Goal: Transaction & Acquisition: Purchase product/service

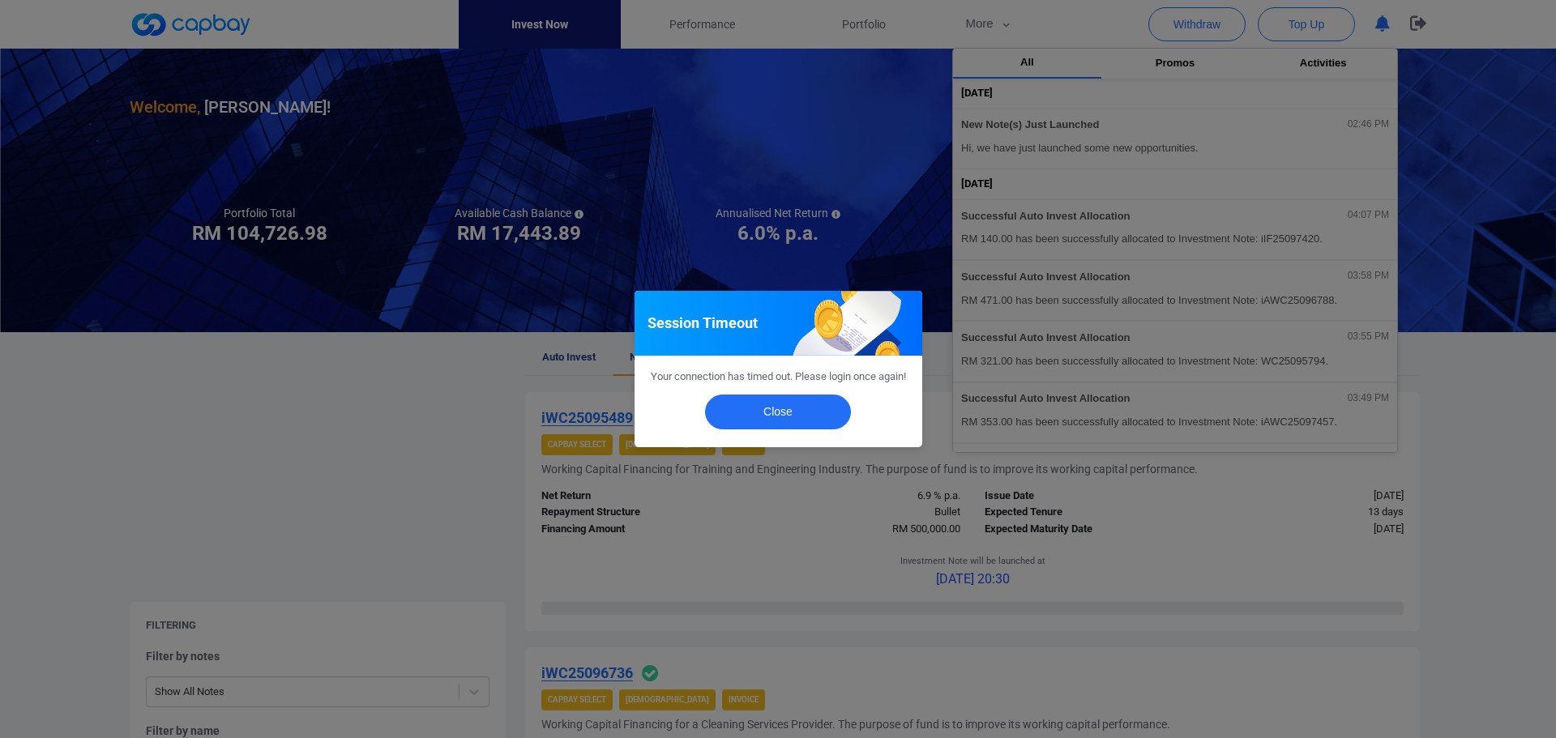
scroll to position [635, 0]
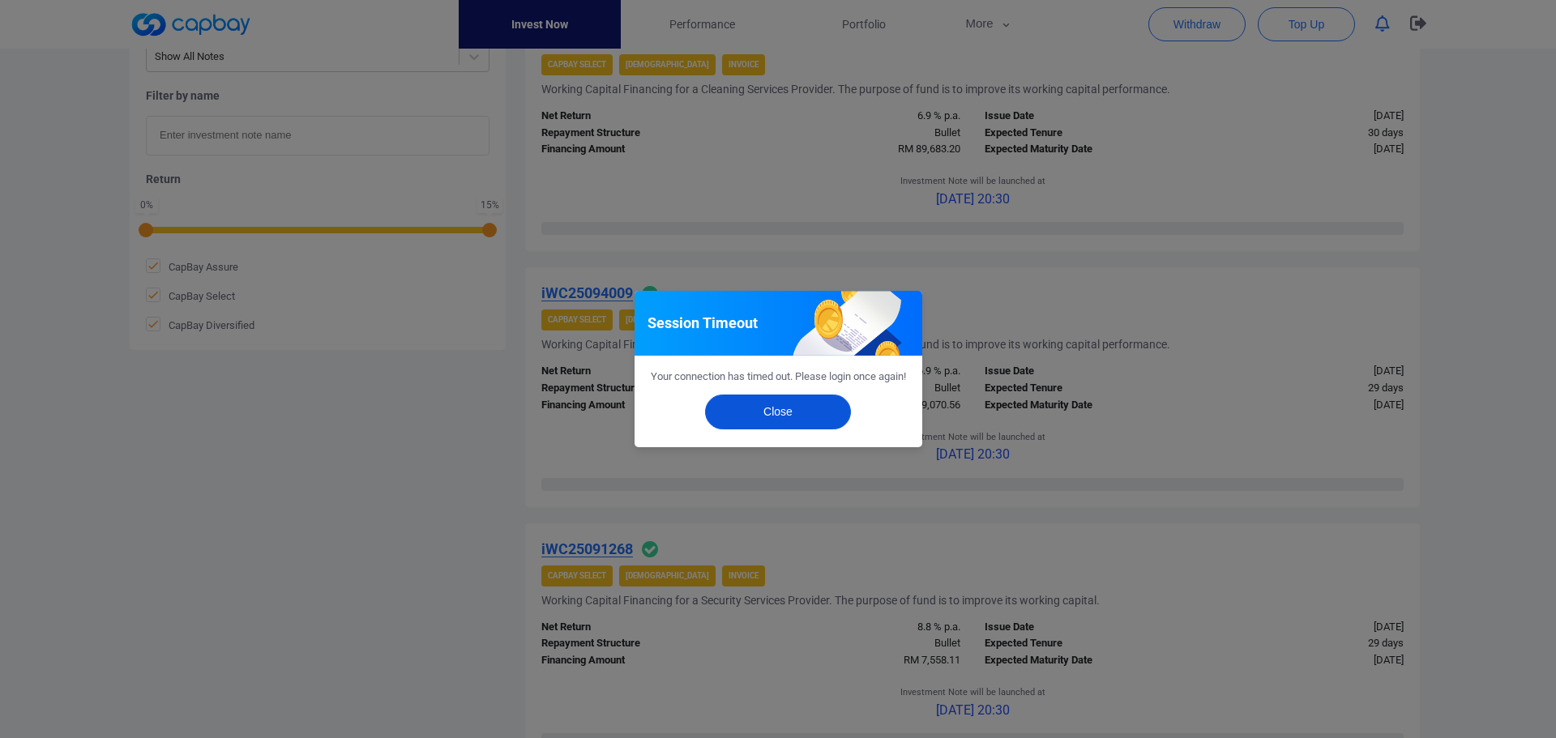
click at [793, 425] on button "Close" at bounding box center [778, 412] width 146 height 35
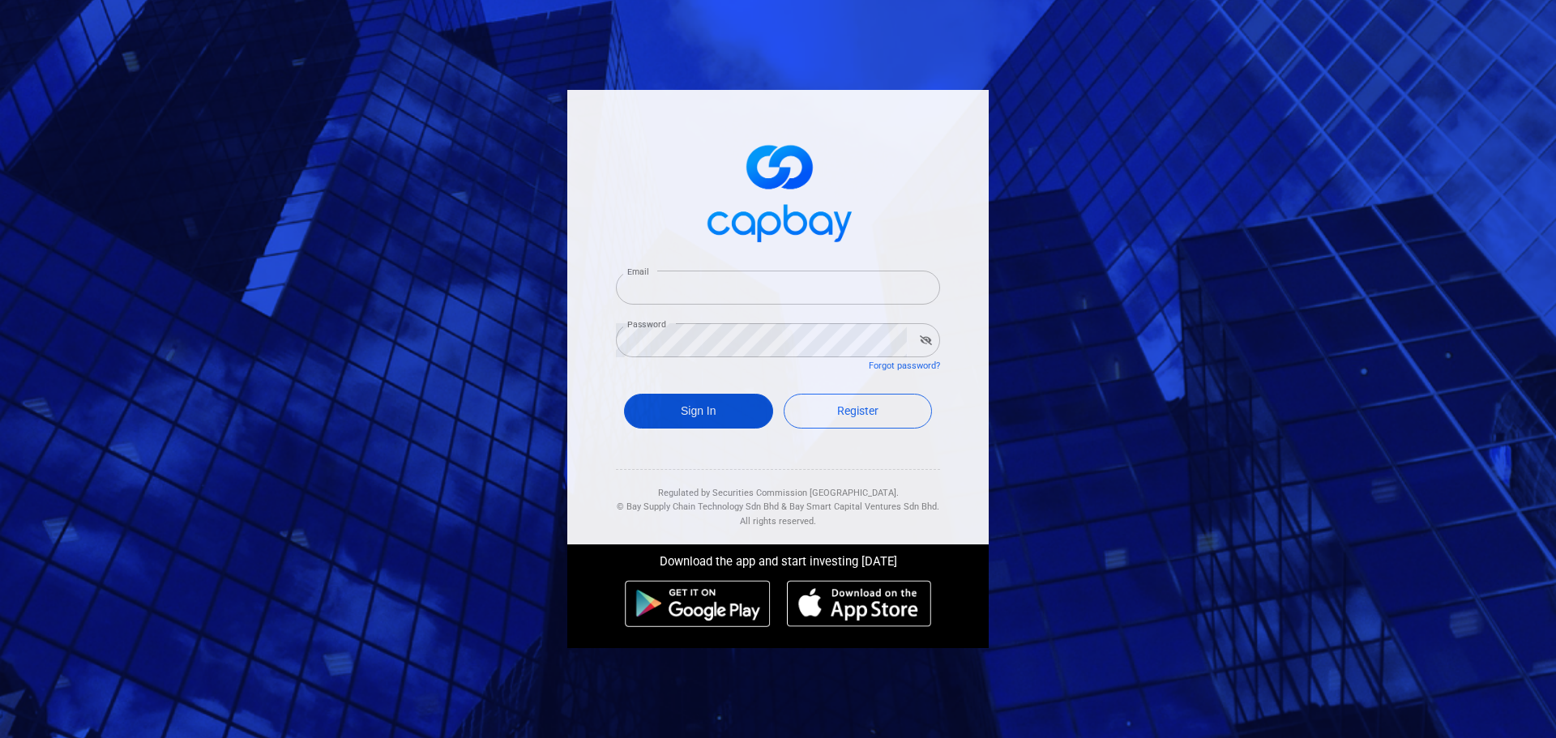
type input "[EMAIL_ADDRESS][DOMAIN_NAME]"
click at [701, 410] on button "Sign In" at bounding box center [698, 411] width 149 height 35
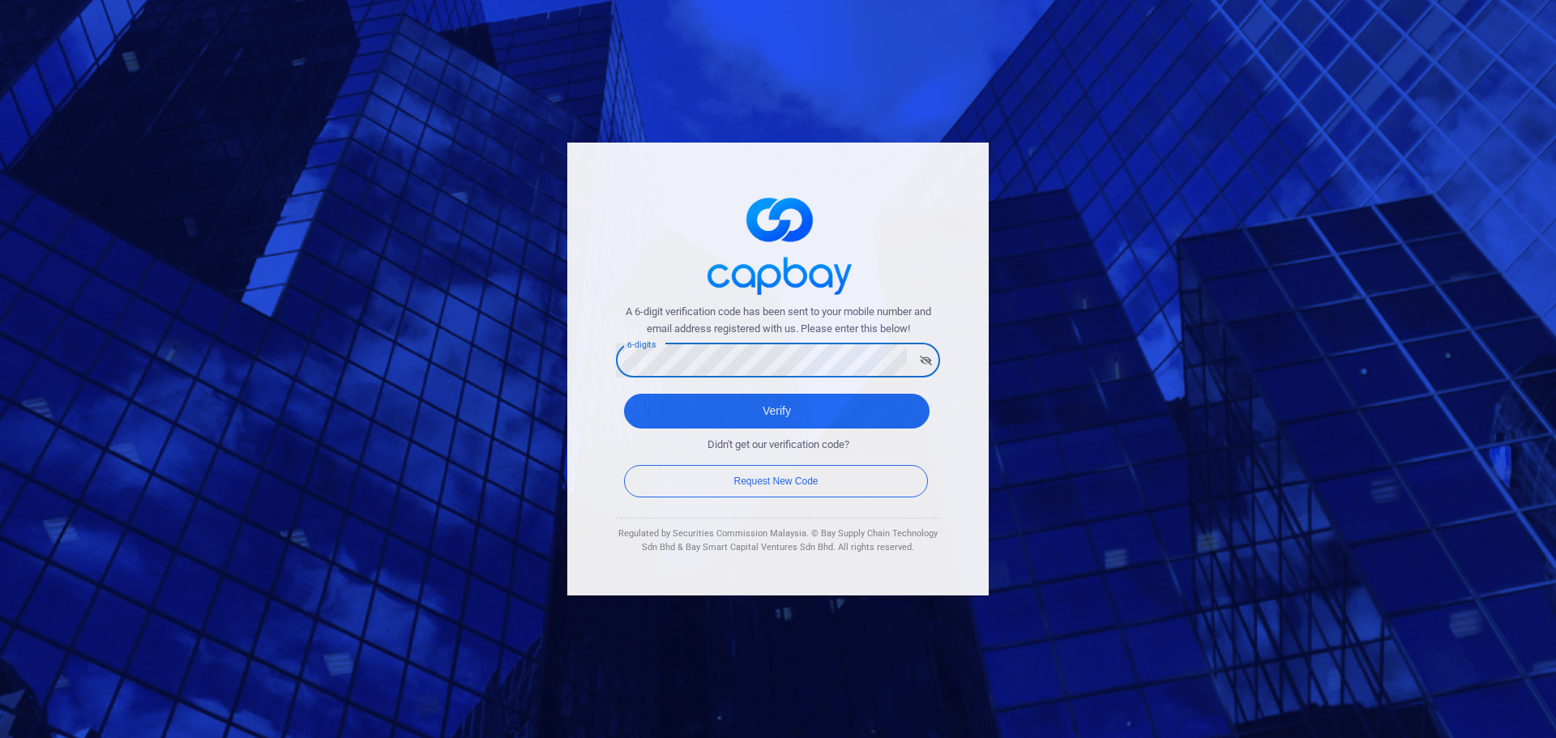
click at [624, 394] on button "Verify" at bounding box center [776, 411] width 305 height 35
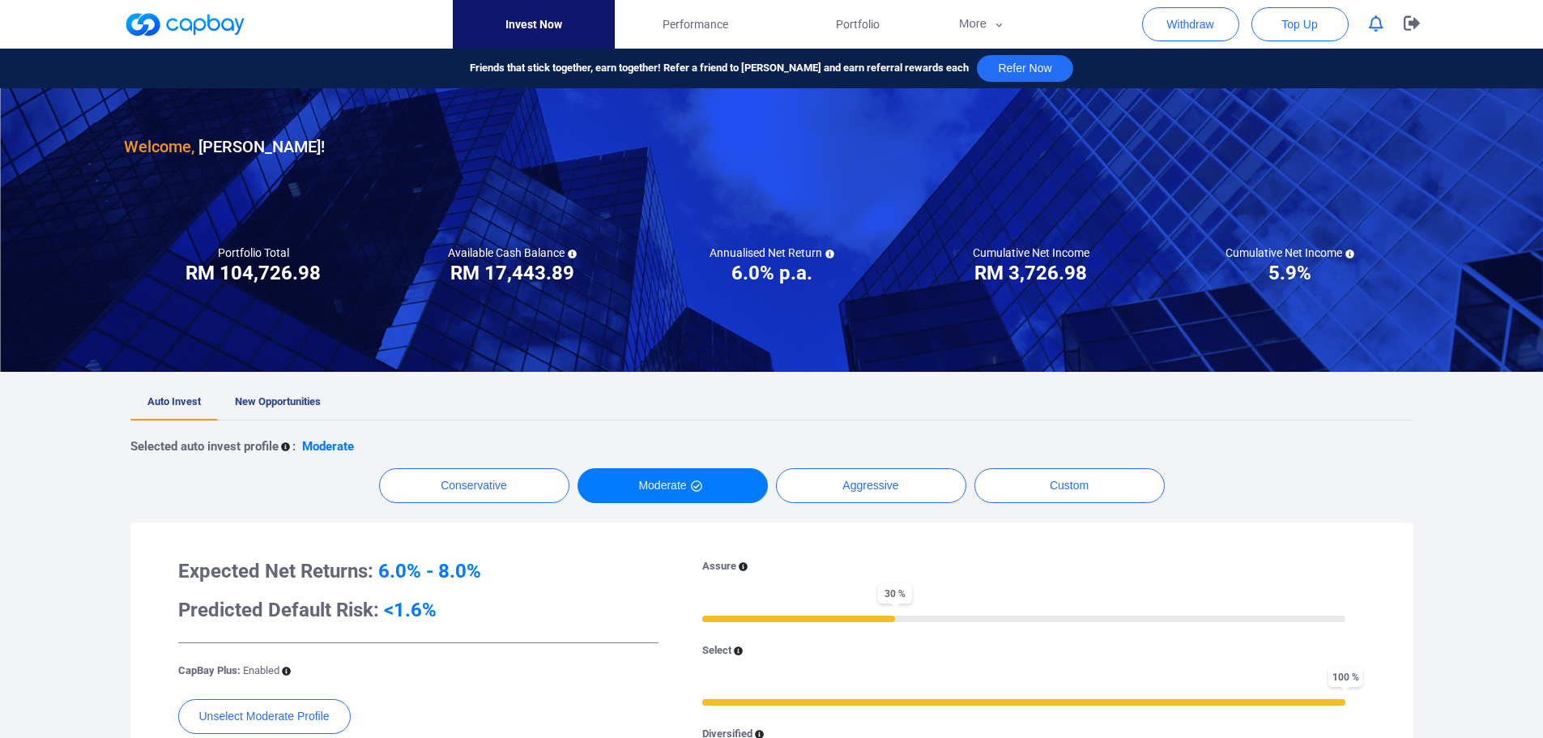
click at [1374, 23] on icon "button" at bounding box center [1376, 23] width 15 height 17
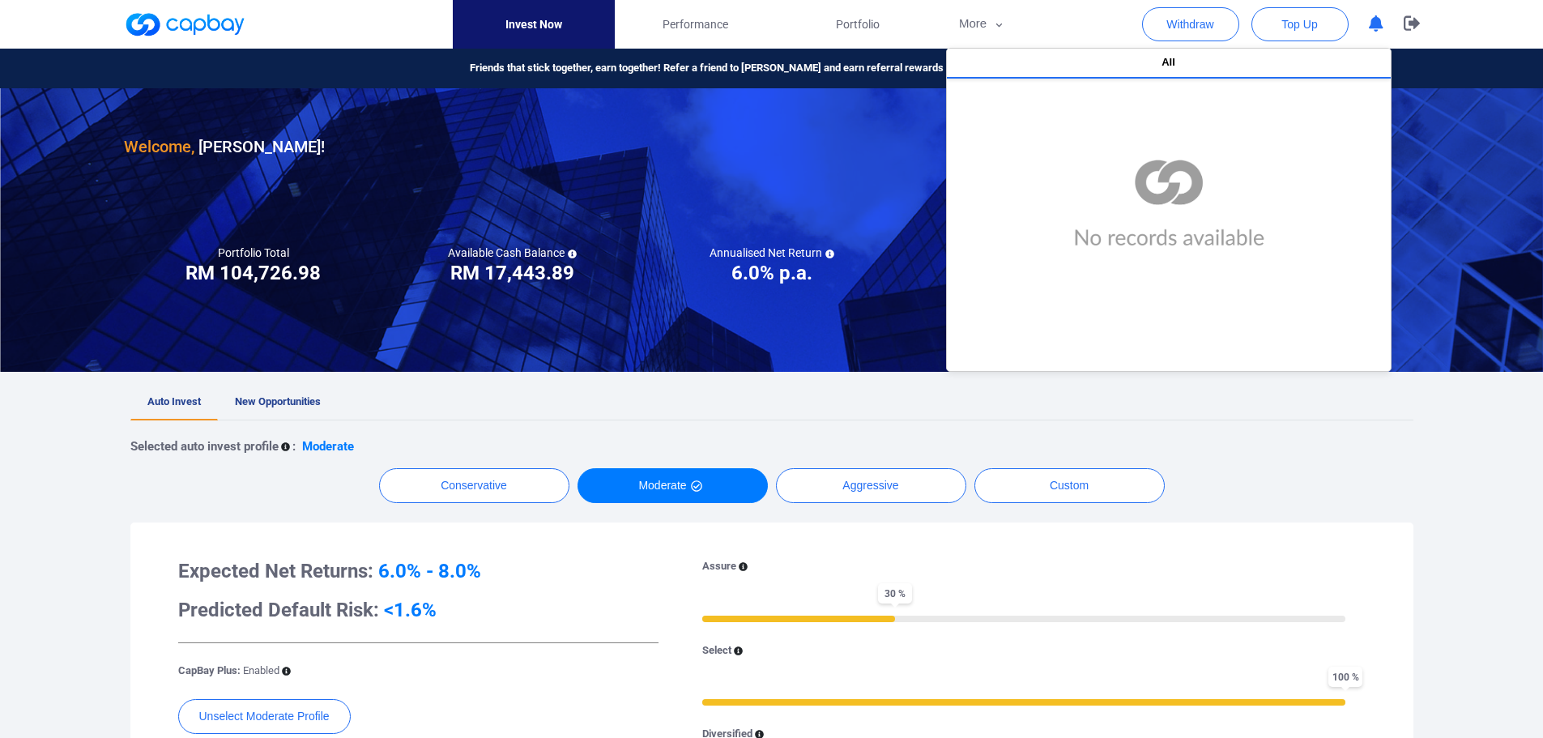
click at [1374, 23] on icon "button" at bounding box center [1376, 23] width 15 height 17
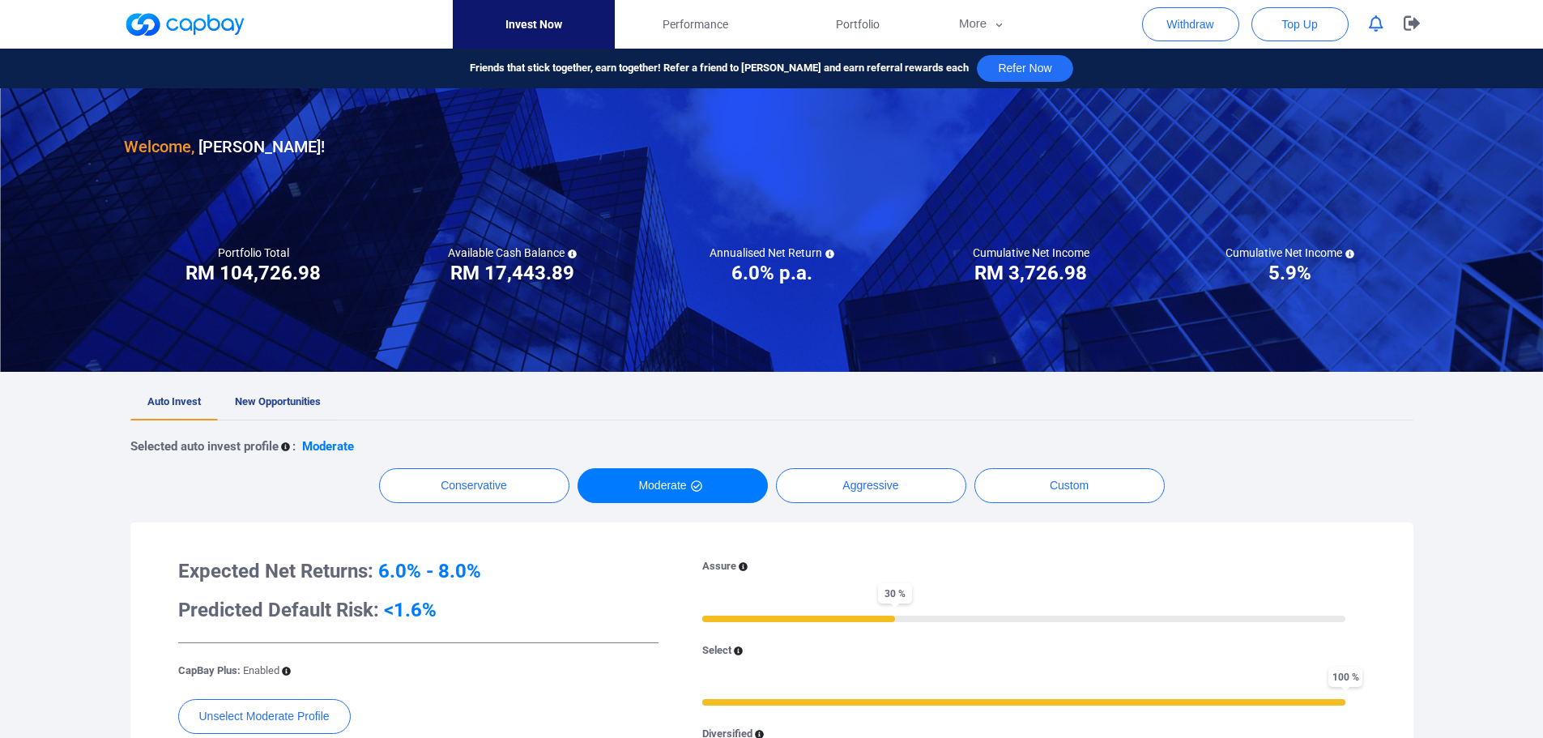
click at [279, 403] on span "New Opportunities" at bounding box center [278, 401] width 86 height 12
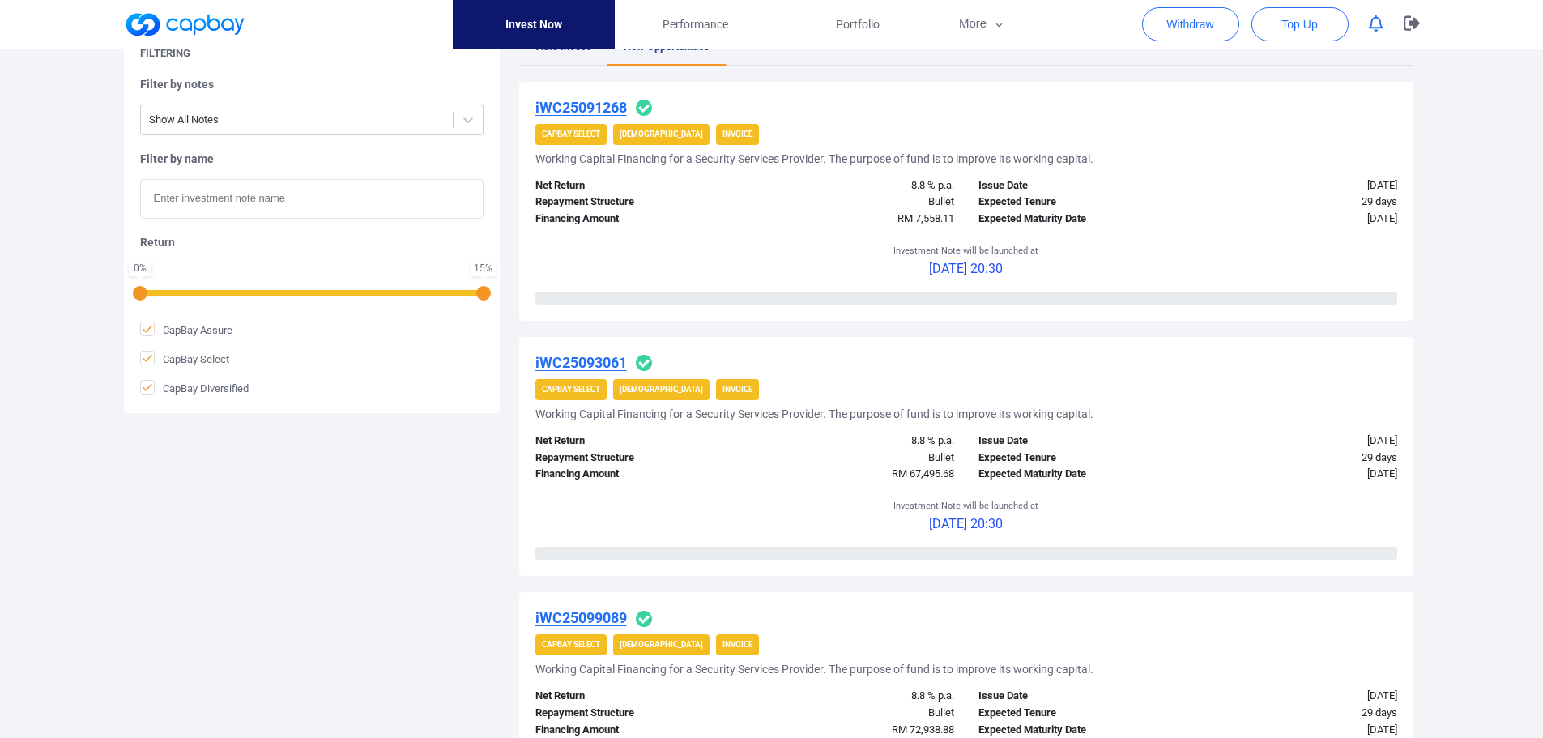
scroll to position [162, 0]
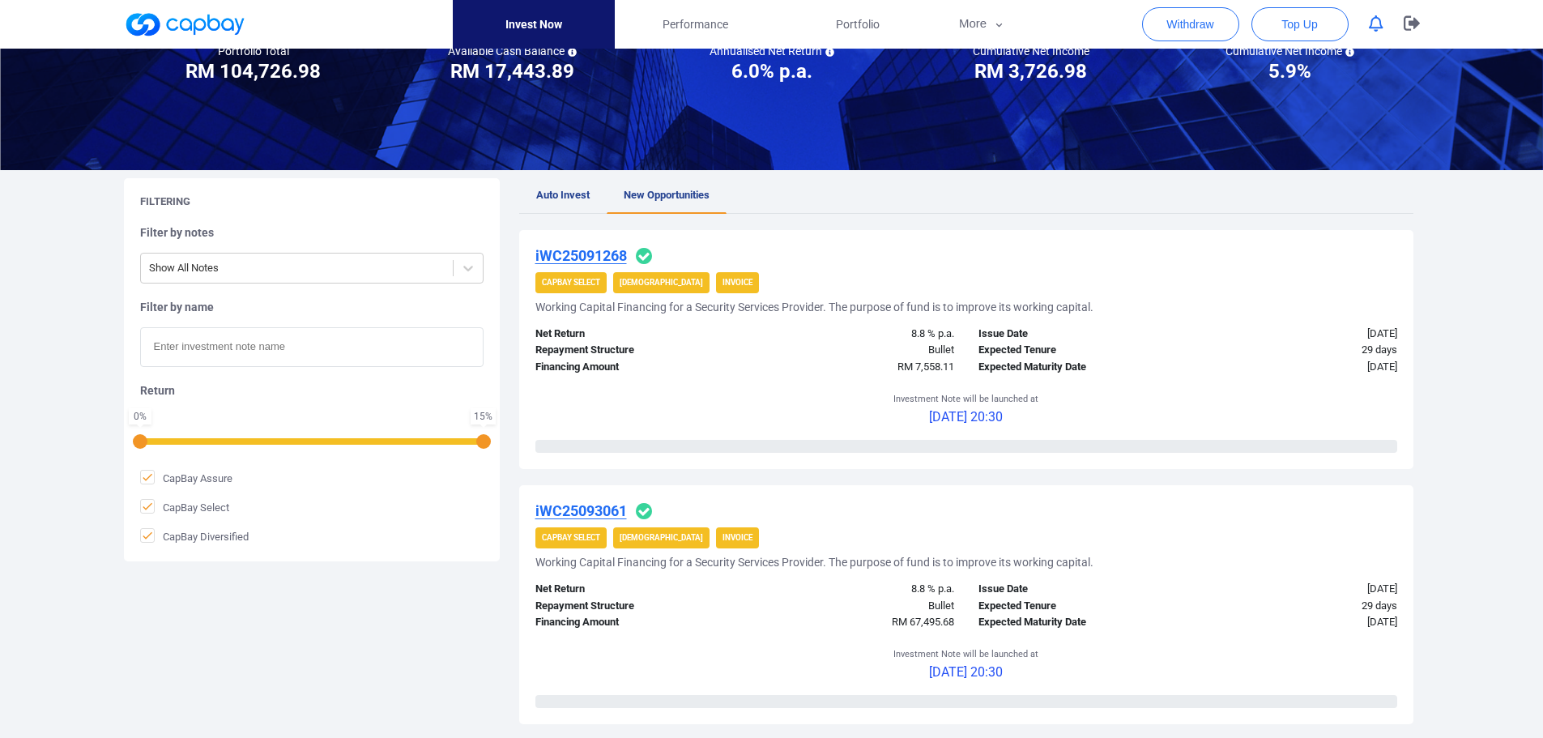
click at [1379, 26] on icon "button" at bounding box center [1376, 23] width 15 height 17
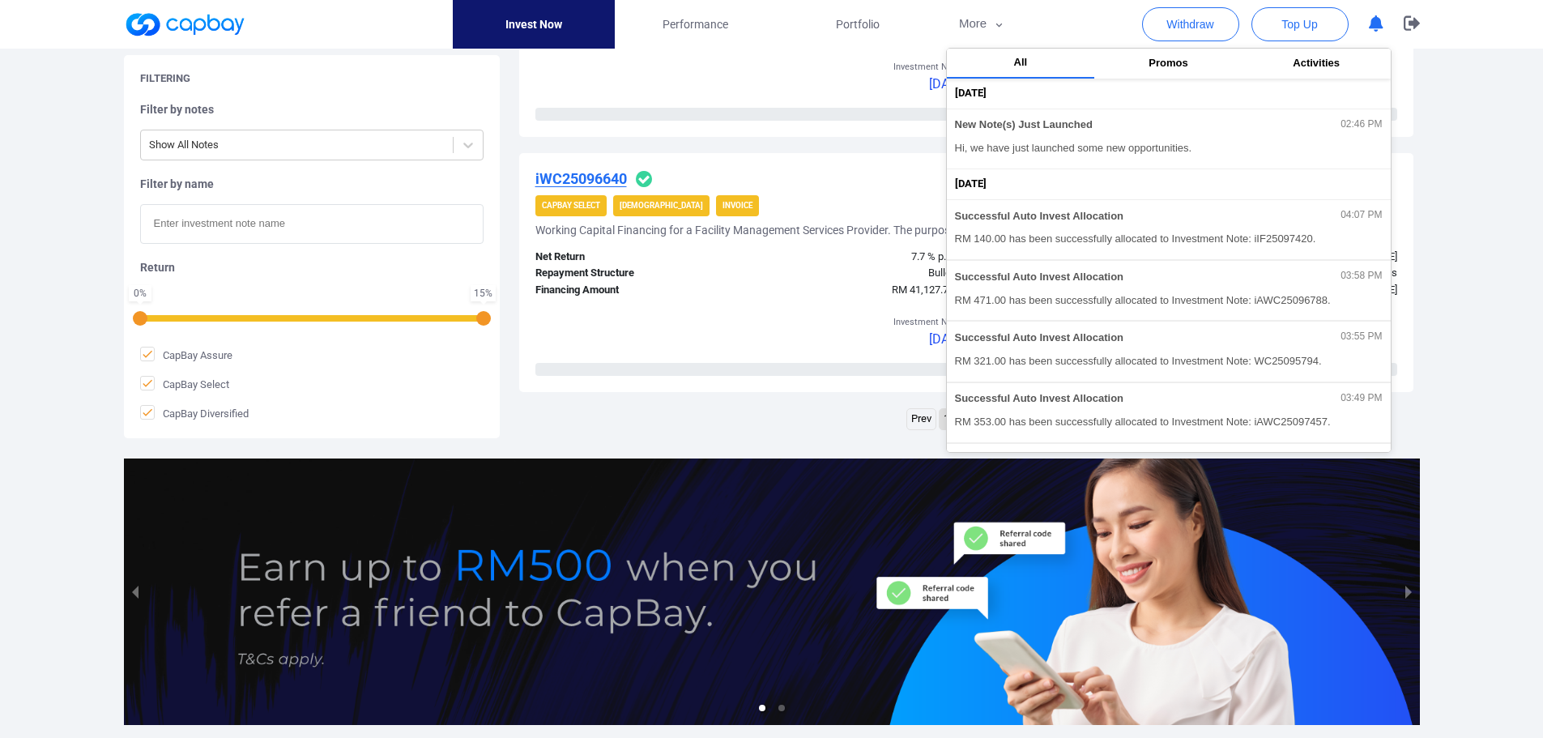
scroll to position [2623, 0]
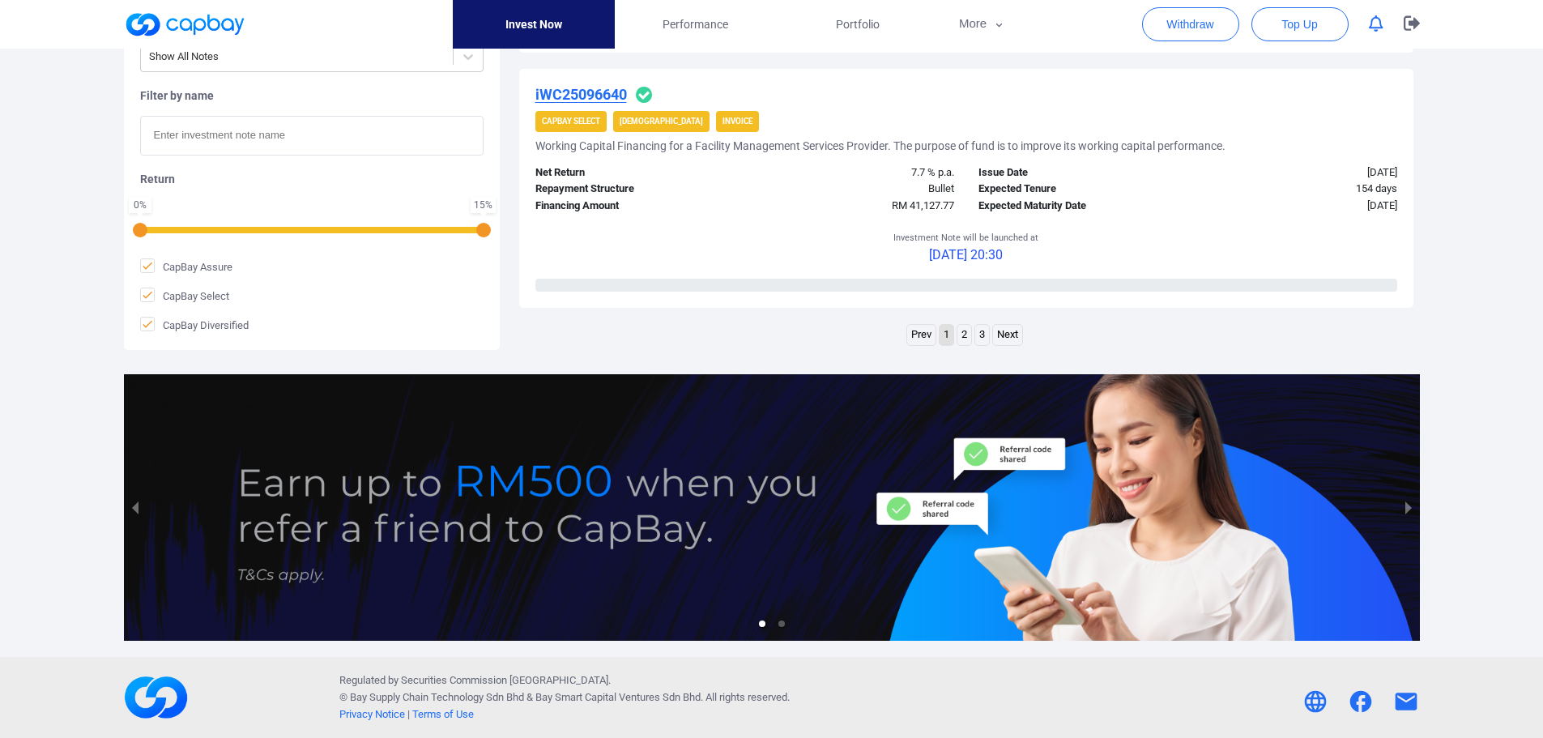
click at [735, 326] on div "Prev 1 2 3 Next" at bounding box center [966, 337] width 894 height 26
click at [982, 335] on link "3" at bounding box center [982, 335] width 14 height 20
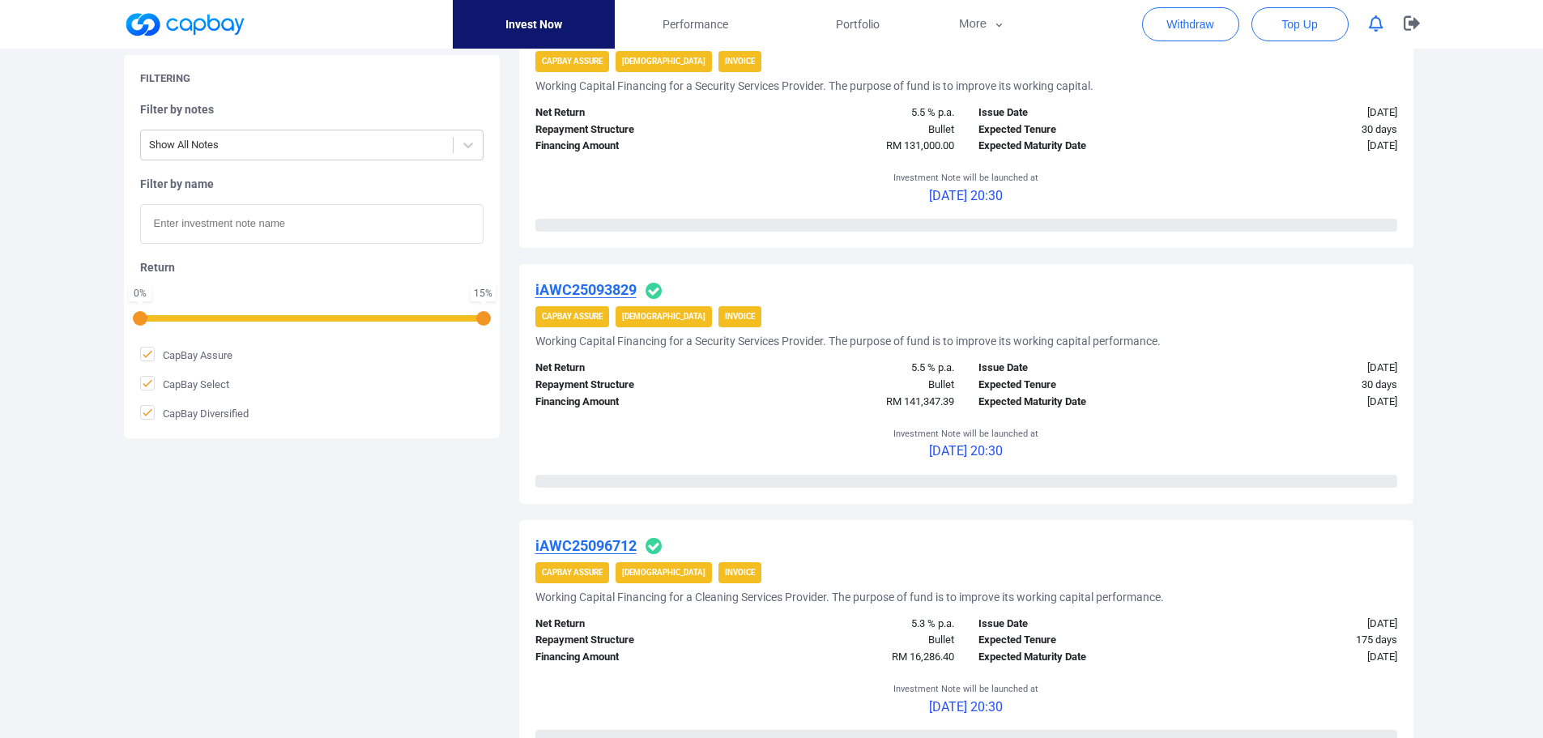
scroll to position [1769, 0]
